Goal: Book appointment/travel/reservation

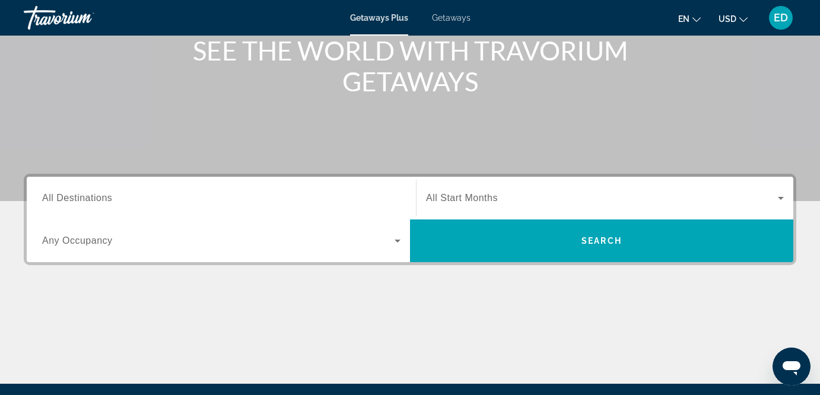
scroll to position [157, 0]
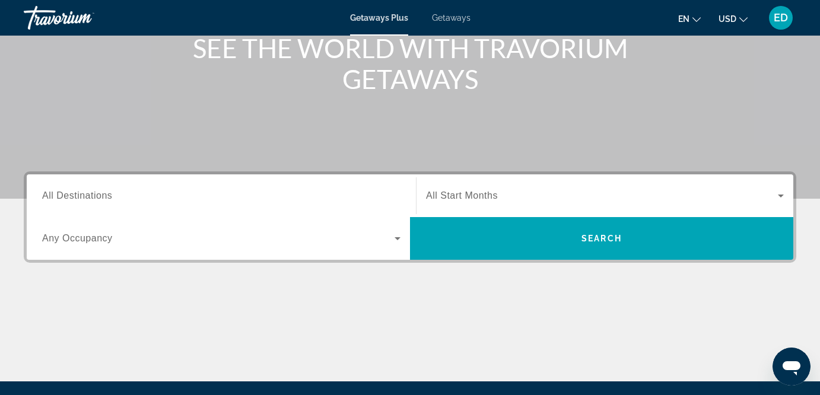
click at [81, 196] on span "All Destinations" at bounding box center [77, 195] width 70 height 10
click at [81, 196] on input "Destination All Destinations" at bounding box center [221, 196] width 358 height 14
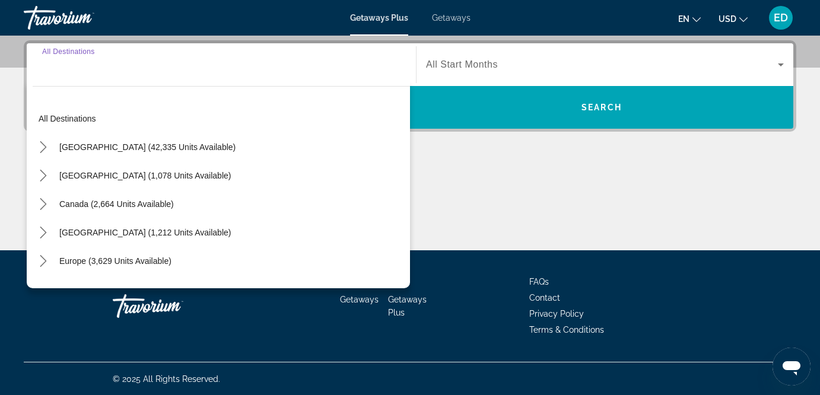
scroll to position [289, 0]
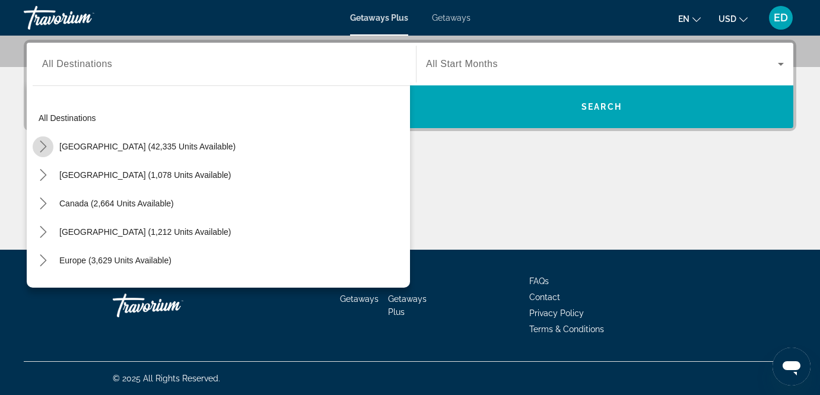
click at [42, 148] on icon "Toggle United States (42,335 units available) submenu" at bounding box center [43, 147] width 12 height 12
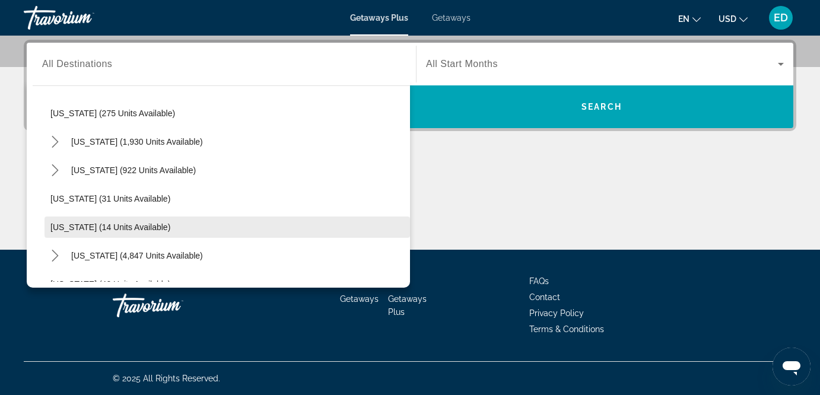
scroll to position [94, 0]
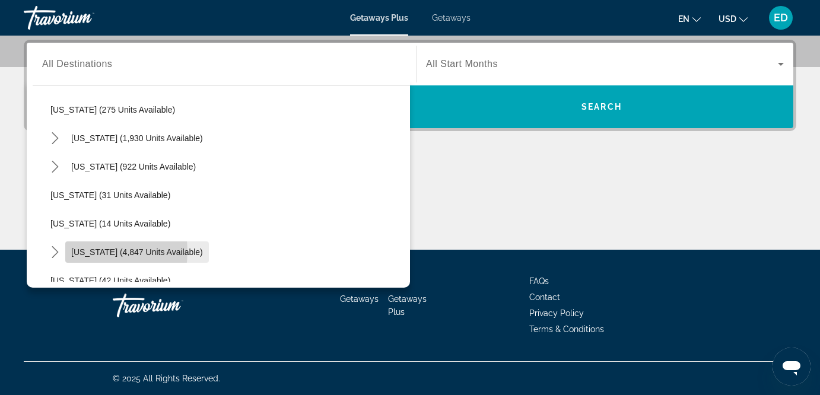
click at [88, 251] on span "[US_STATE] (4,847 units available)" at bounding box center [137, 251] width 132 height 9
type input "**********"
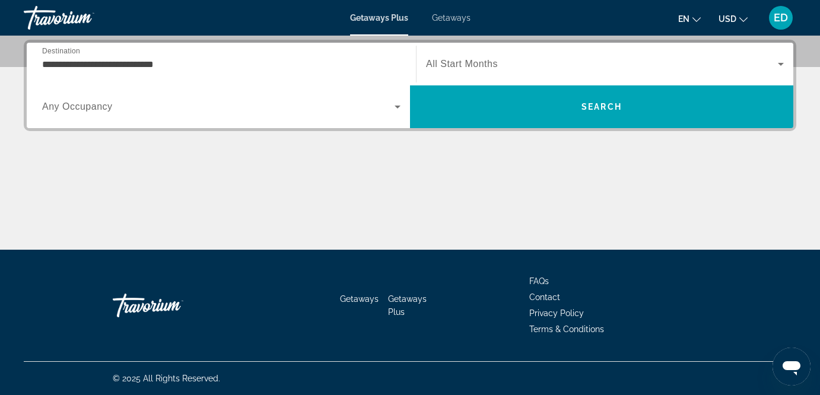
click at [457, 21] on span "Getaways" at bounding box center [451, 17] width 39 height 9
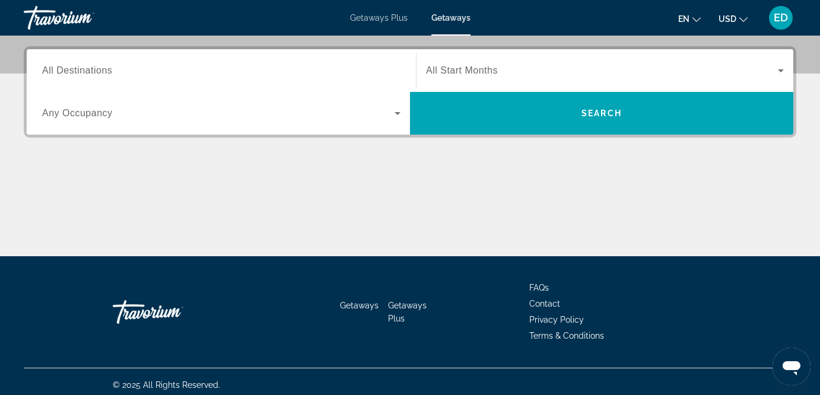
click at [129, 71] on input "Destination All Destinations" at bounding box center [221, 71] width 358 height 14
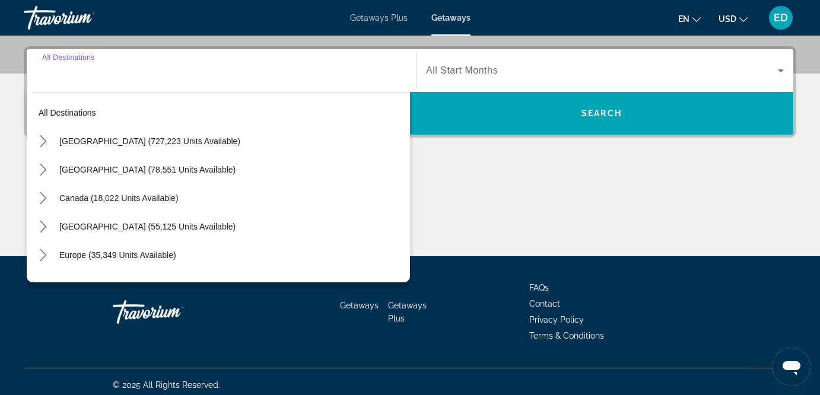
scroll to position [289, 0]
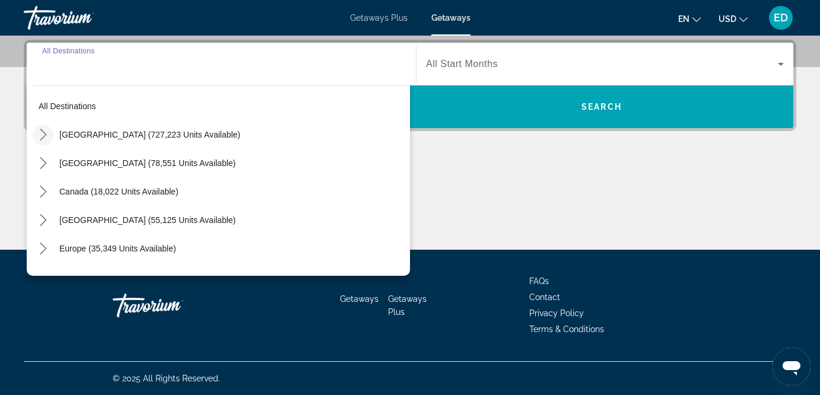
click at [42, 136] on icon "Toggle United States (727,223 units available) submenu" at bounding box center [43, 135] width 12 height 12
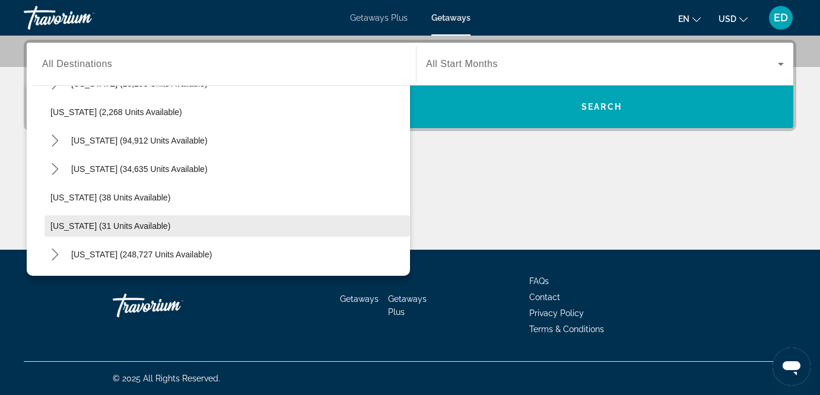
scroll to position [85, 0]
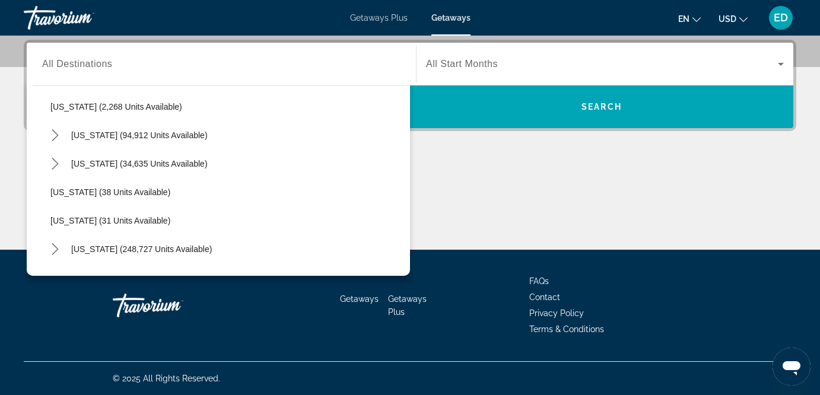
click at [114, 245] on span "[US_STATE] (248,727 units available)" at bounding box center [141, 248] width 141 height 9
type input "**********"
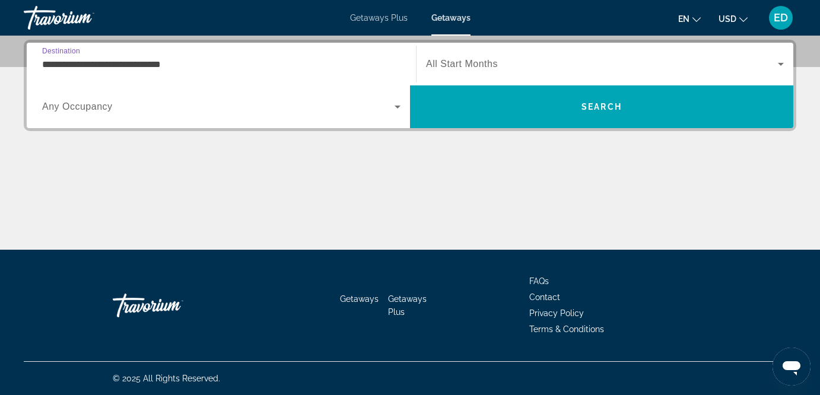
click at [445, 62] on span "All Start Months" at bounding box center [462, 64] width 72 height 10
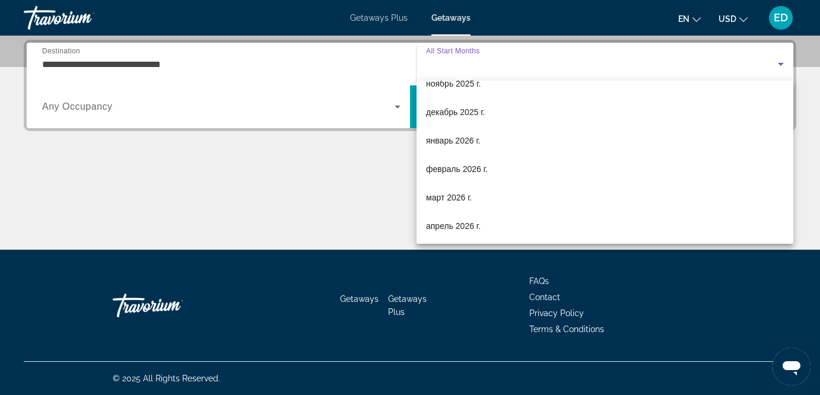
scroll to position [91, 0]
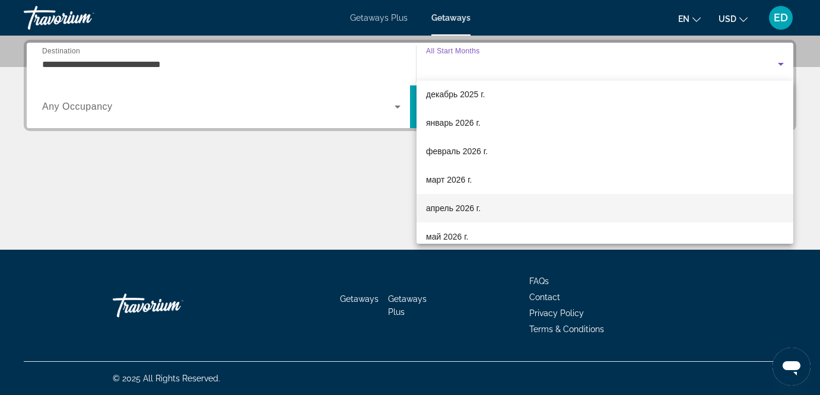
click at [542, 200] on mat-option "апрель 2026 г." at bounding box center [604, 208] width 377 height 28
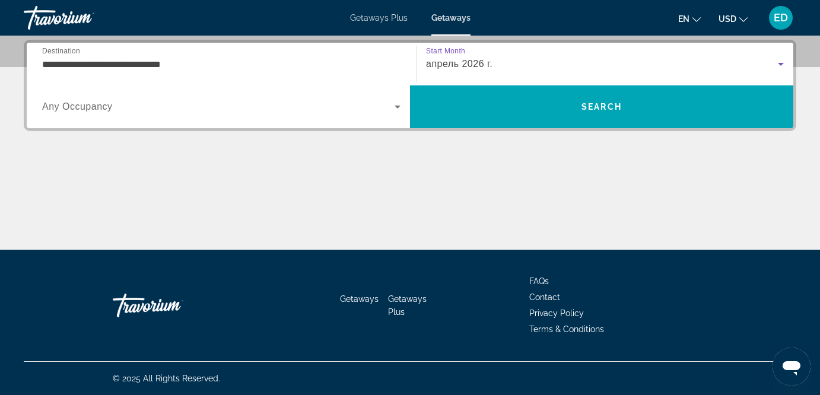
click at [241, 112] on span "Search widget" at bounding box center [218, 107] width 352 height 14
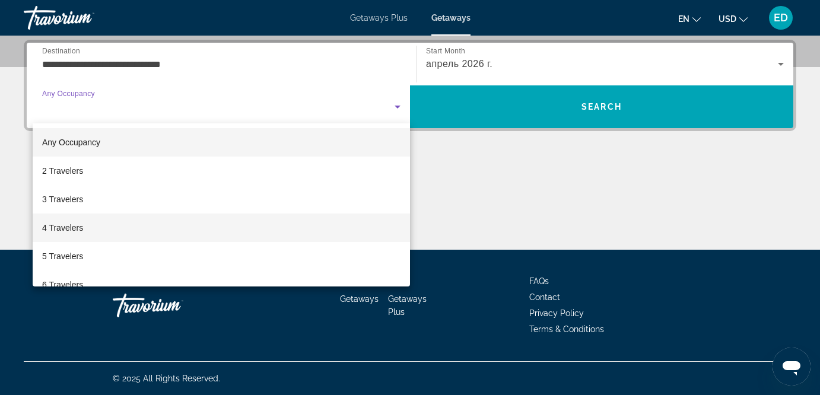
click at [111, 221] on mat-option "4 Travelers" at bounding box center [221, 228] width 377 height 28
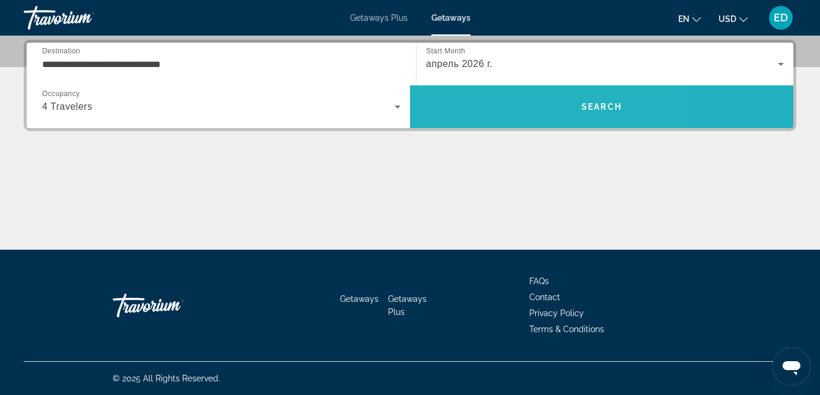
click at [515, 98] on span "Search" at bounding box center [601, 107] width 383 height 28
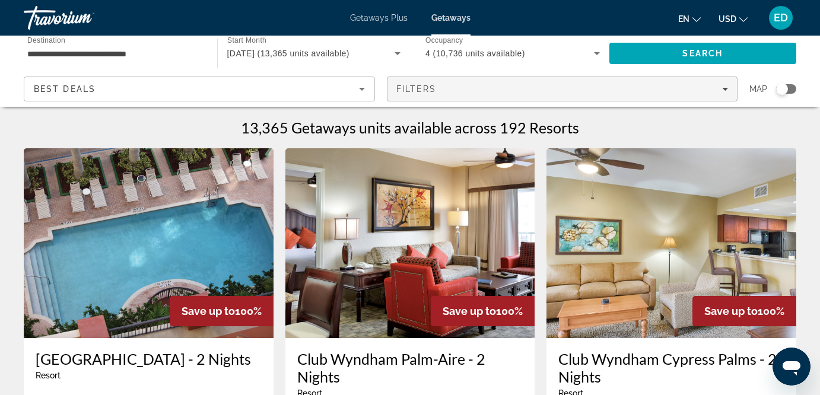
click at [626, 91] on div "Filters" at bounding box center [562, 88] width 332 height 9
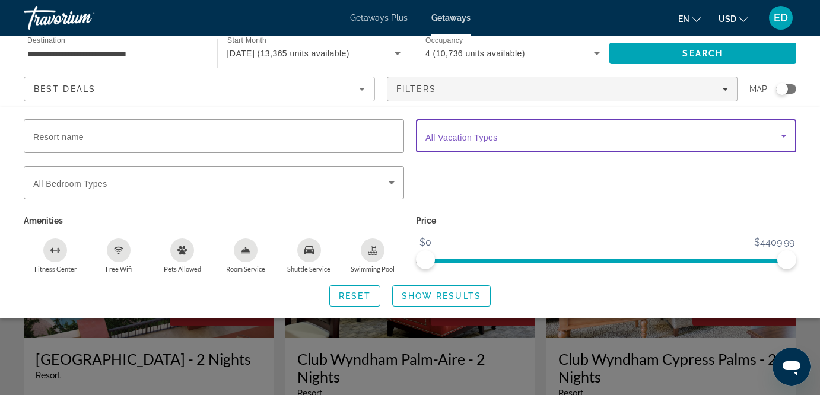
click at [454, 142] on div "Vacation Types All Vacation Types" at bounding box center [605, 135] width 361 height 33
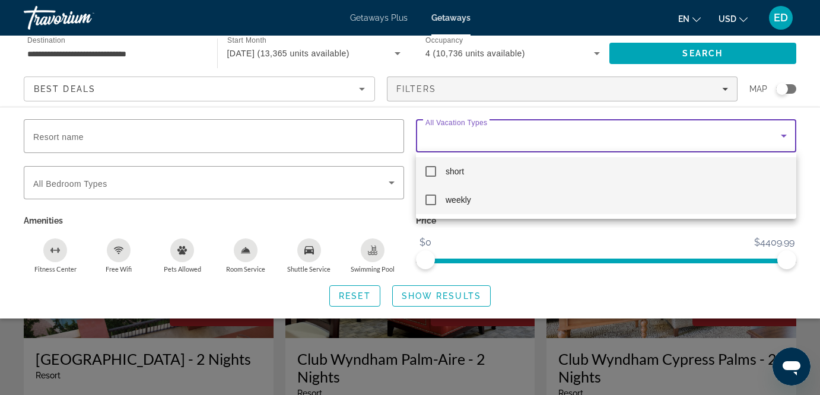
click at [432, 202] on mat-pseudo-checkbox at bounding box center [430, 200] width 11 height 11
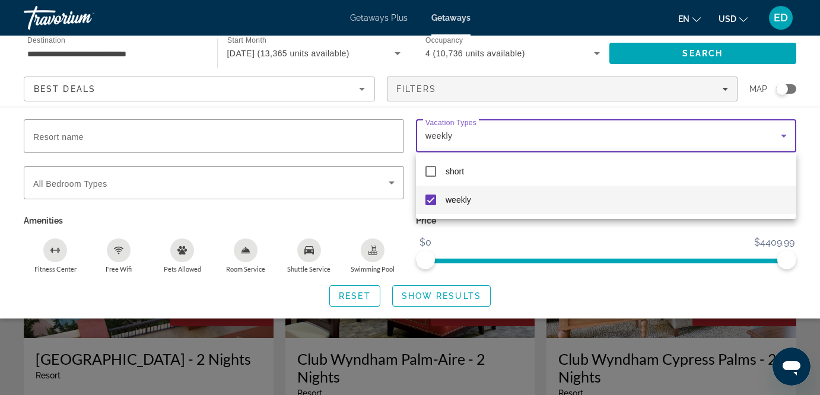
click at [448, 298] on div at bounding box center [410, 197] width 820 height 395
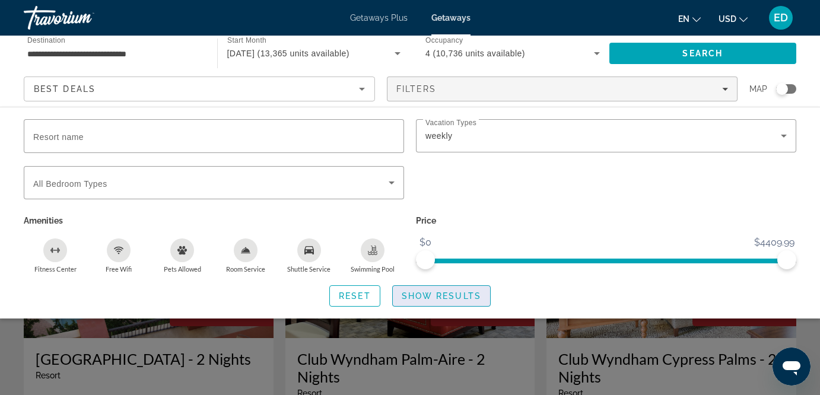
click at [448, 293] on span "Show Results" at bounding box center [441, 295] width 79 height 9
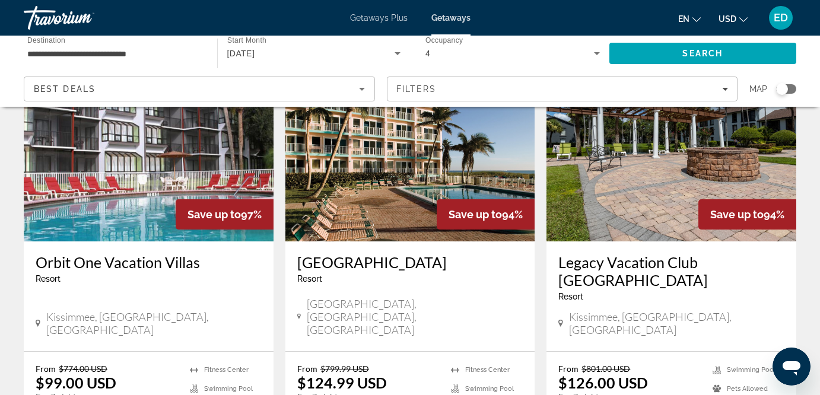
scroll to position [546, 0]
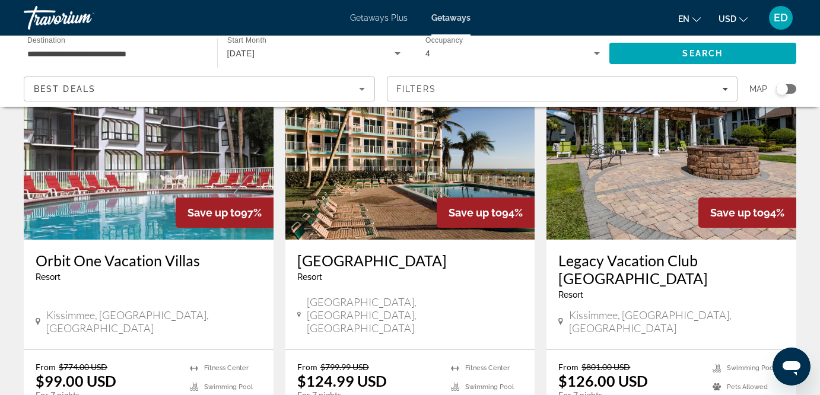
click at [397, 191] on img "Main content" at bounding box center [410, 145] width 250 height 190
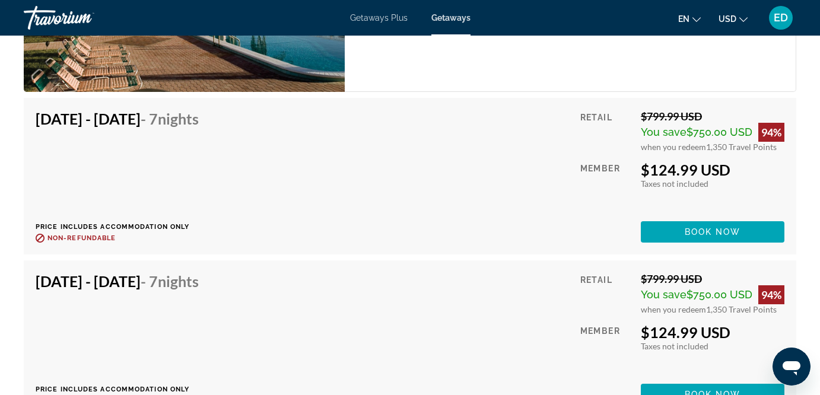
scroll to position [2589, 0]
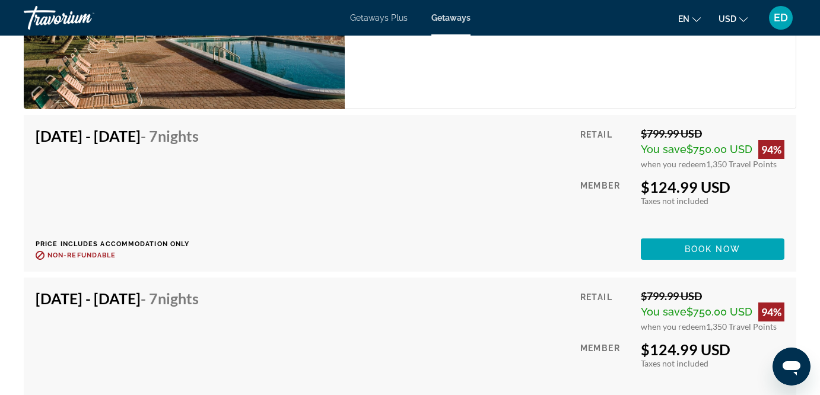
click at [644, 245] on span "Main content" at bounding box center [713, 249] width 144 height 28
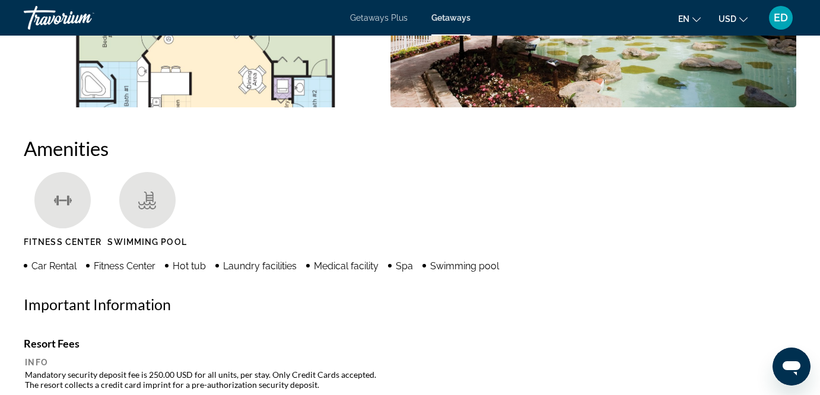
scroll to position [1039, 0]
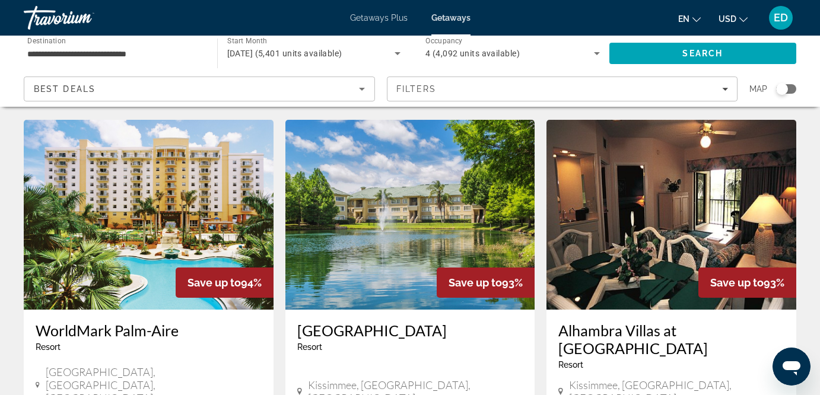
scroll to position [1345, 0]
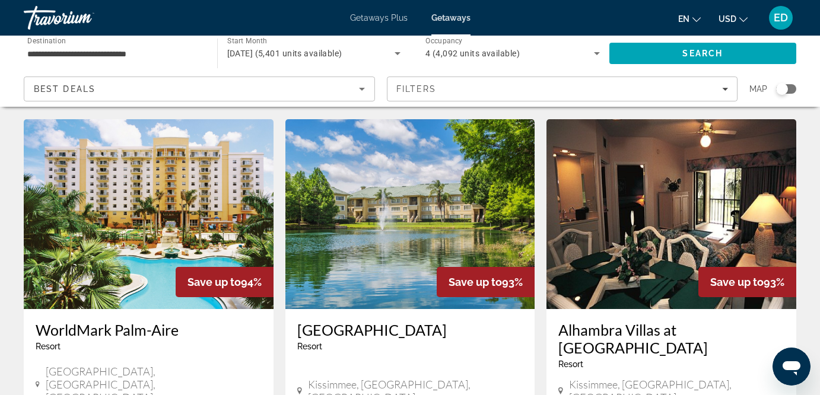
click at [112, 233] on img "Main content" at bounding box center [149, 214] width 250 height 190
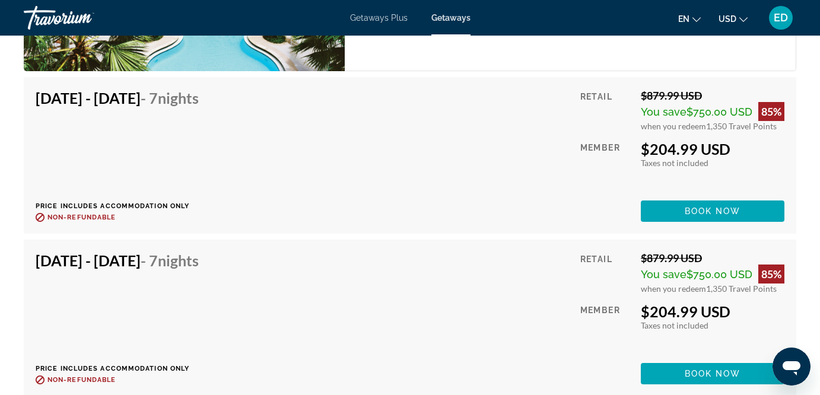
scroll to position [2391, 0]
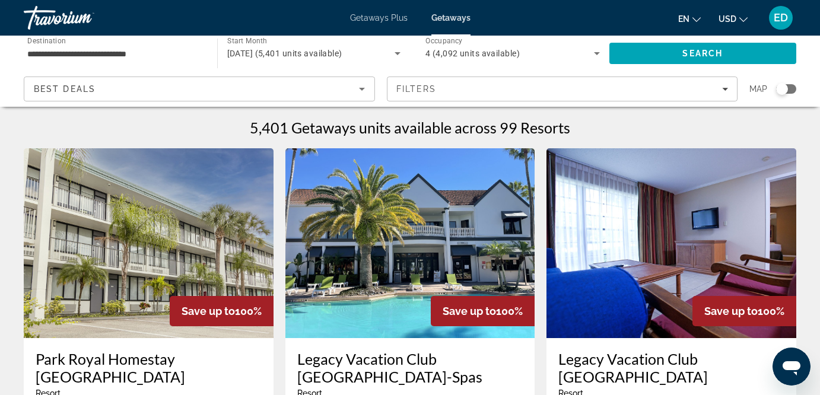
click at [791, 85] on div "Search widget" at bounding box center [786, 88] width 20 height 9
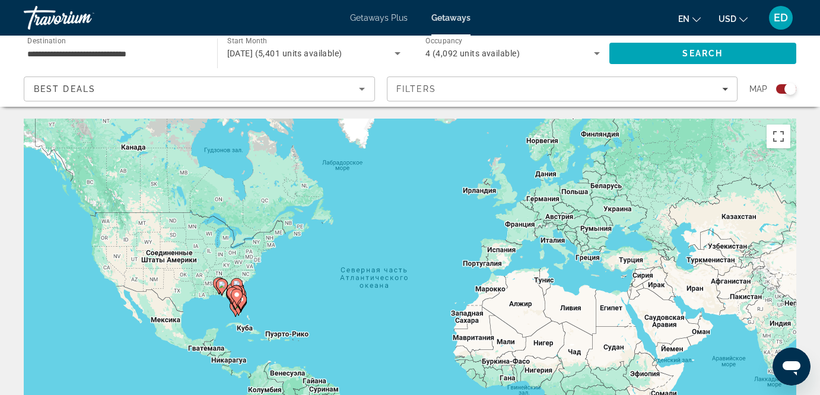
click at [237, 293] on image "Main content" at bounding box center [236, 294] width 7 height 7
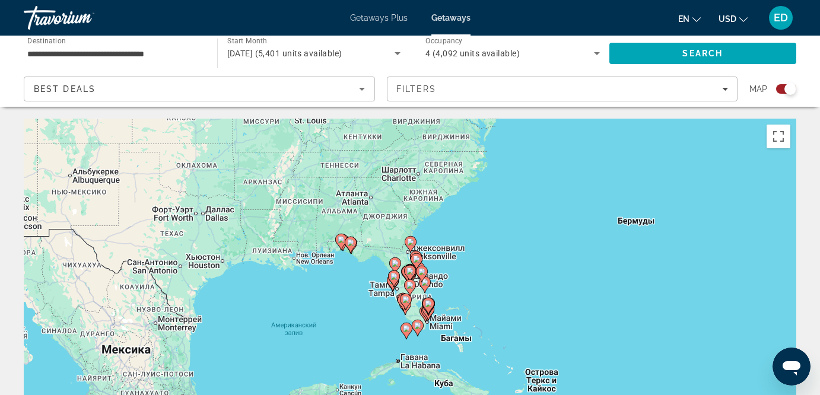
click at [431, 281] on div "Чтобы активировать перетаскивание с помощью клавиатуры, нажмите Alt + Ввод. Пос…" at bounding box center [410, 297] width 772 height 356
click at [414, 273] on icon "Main content" at bounding box center [410, 273] width 11 height 15
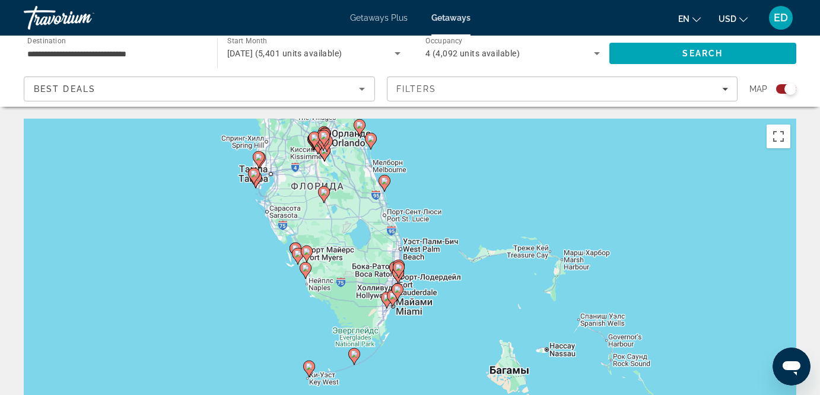
drag, startPoint x: 514, startPoint y: 355, endPoint x: 428, endPoint y: 204, distance: 173.8
click at [428, 204] on div "Чтобы активировать перетаскивание с помощью клавиатуры, нажмите Alt + Ввод. Пос…" at bounding box center [410, 297] width 772 height 356
click at [415, 293] on div "Чтобы активировать перетаскивание с помощью клавиатуры, нажмите Alt + Ввод. Пос…" at bounding box center [410, 297] width 772 height 356
click at [396, 287] on image "Main content" at bounding box center [397, 289] width 7 height 7
type input "**********"
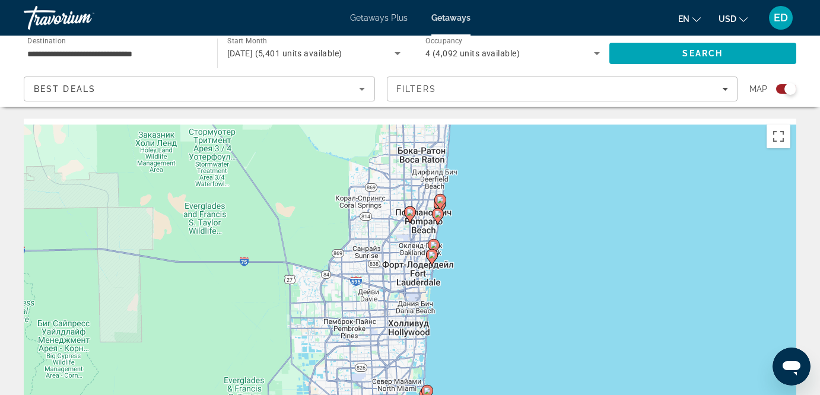
drag, startPoint x: 454, startPoint y: 208, endPoint x: 472, endPoint y: 316, distance: 109.4
click at [472, 316] on div "Чтобы активировать перетаскивание с помощью клавиатуры, нажмите Alt + Ввод. Пос…" at bounding box center [410, 297] width 772 height 356
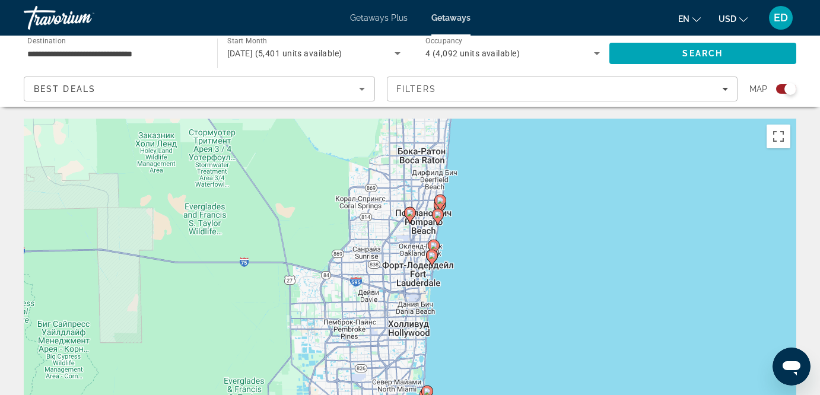
click at [424, 273] on div "Чтобы активировать перетаскивание с помощью клавиатуры, нажмите Alt + Ввод. Пос…" at bounding box center [410, 297] width 772 height 356
click at [432, 252] on g "Main content" at bounding box center [432, 258] width 12 height 17
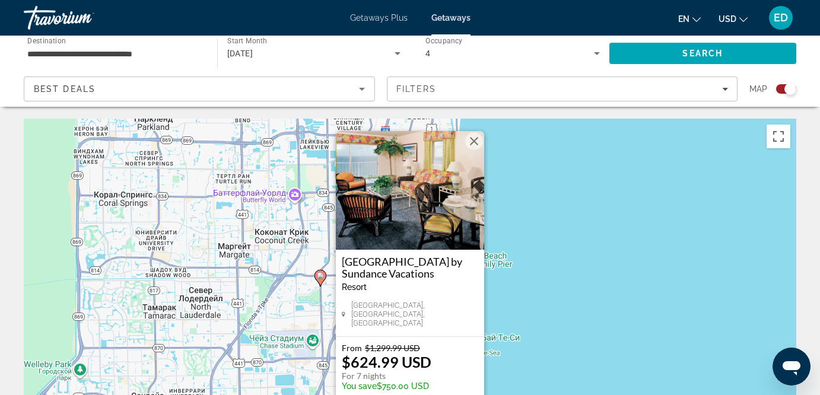
click at [475, 144] on button "Закрыть" at bounding box center [474, 141] width 18 height 18
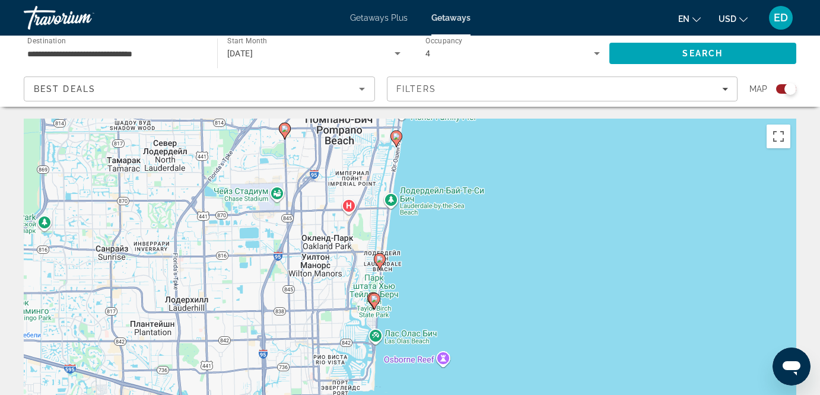
drag, startPoint x: 490, startPoint y: 335, endPoint x: 436, endPoint y: 250, distance: 100.5
click at [453, 184] on div "Чтобы активировать перетаскивание с помощью клавиатуры, нажмите Alt + Ввод. Пос…" at bounding box center [410, 297] width 772 height 356
click at [380, 260] on image "Main content" at bounding box center [380, 260] width 7 height 7
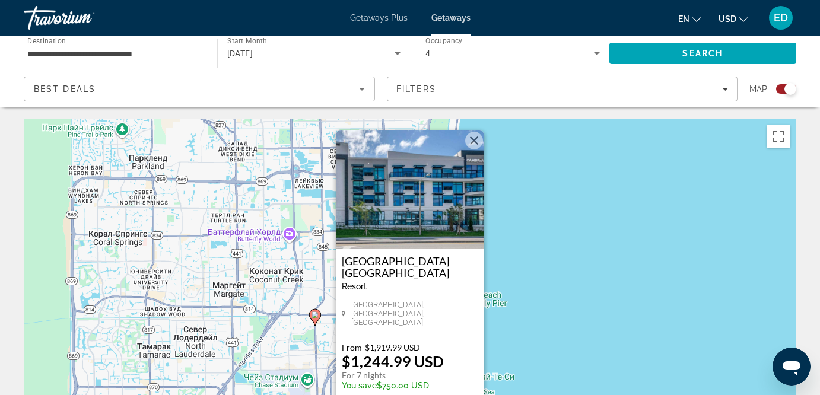
click at [473, 142] on button "Закрыть" at bounding box center [474, 141] width 18 height 18
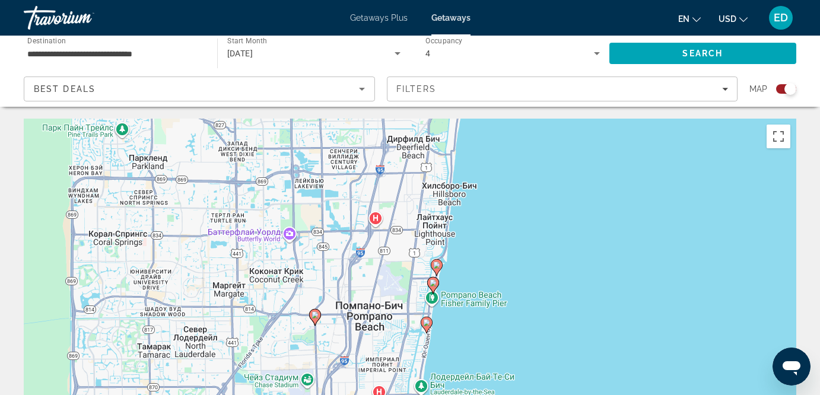
click at [427, 327] on icon "Main content" at bounding box center [426, 324] width 11 height 15
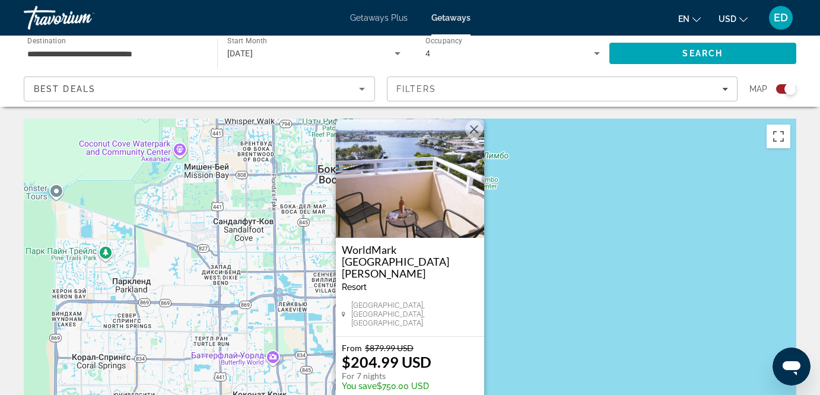
click at [400, 237] on img "Main content" at bounding box center [410, 178] width 148 height 119
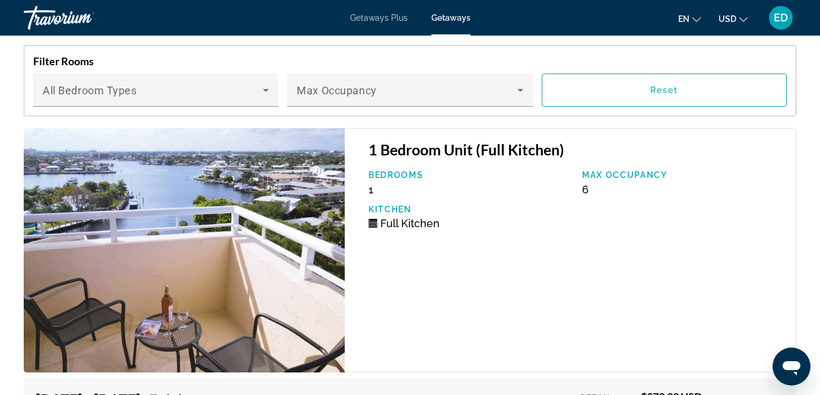
scroll to position [2297, 0]
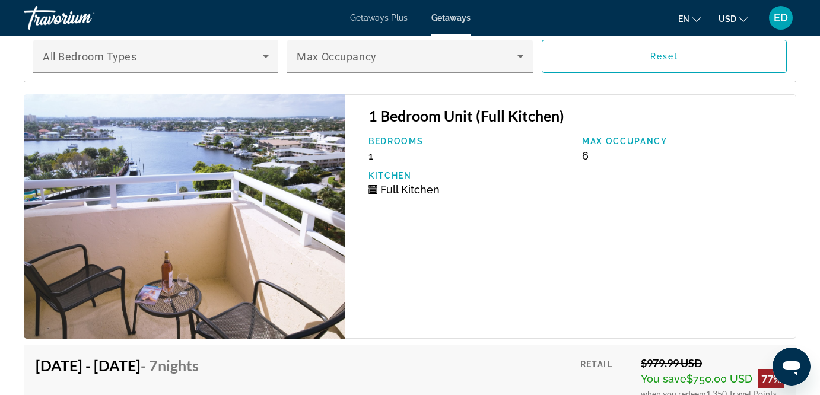
click at [251, 219] on img "Main content" at bounding box center [184, 216] width 321 height 244
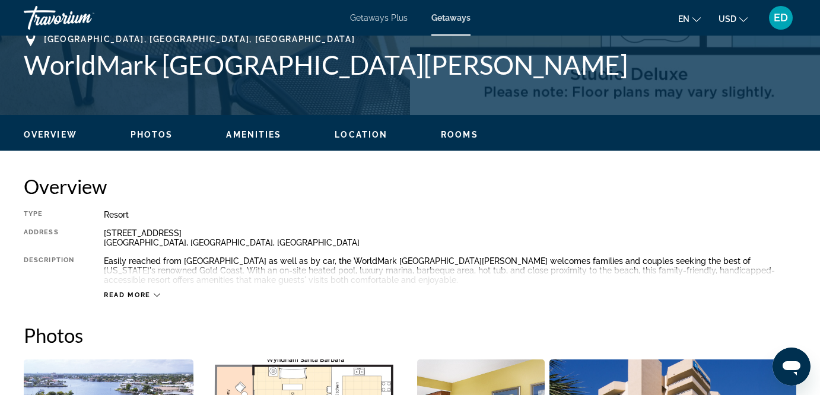
scroll to position [340, 0]
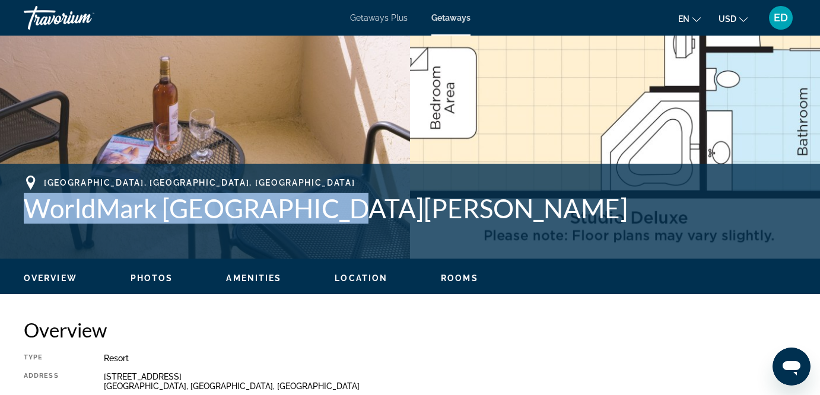
drag, startPoint x: 345, startPoint y: 211, endPoint x: 34, endPoint y: 200, distance: 311.0
click at [34, 200] on h1 "WorldMark [GEOGRAPHIC_DATA][PERSON_NAME]" at bounding box center [410, 208] width 772 height 31
copy h1 "WorldMark [GEOGRAPHIC_DATA][PERSON_NAME]"
